Goal: Find specific page/section: Find specific page/section

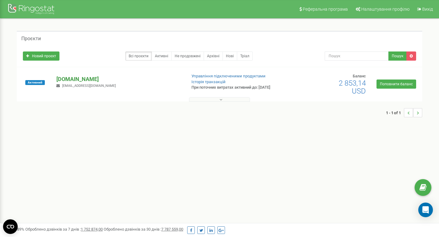
click at [79, 81] on p "[DOMAIN_NAME]" at bounding box center [118, 79] width 125 height 8
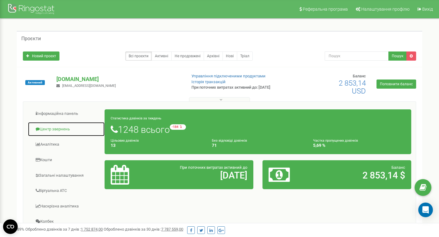
click at [65, 126] on link "Центр звернень" at bounding box center [66, 129] width 77 height 15
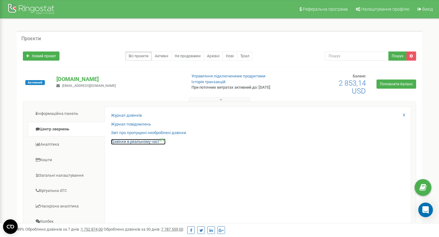
click at [130, 143] on link "Дзвінки в реальному часі NEW" at bounding box center [138, 142] width 55 height 6
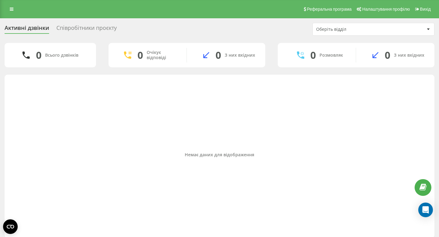
click at [95, 34] on div "Співробітники проєкту" at bounding box center [86, 29] width 60 height 9
click at [81, 30] on div "Співробітники проєкту" at bounding box center [86, 29] width 60 height 9
